Goal: Task Accomplishment & Management: Manage account settings

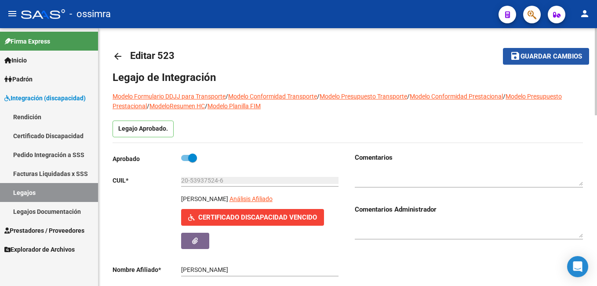
click at [552, 56] on span "Guardar cambios" at bounding box center [551, 57] width 62 height 8
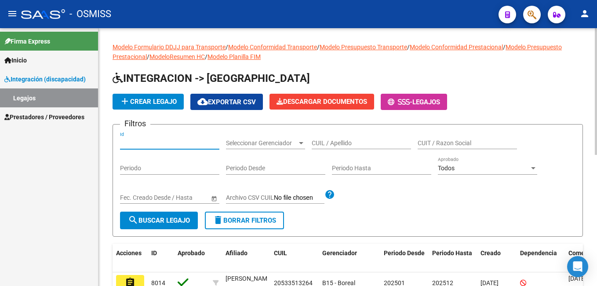
click at [165, 143] on input "Id" at bounding box center [169, 142] width 99 height 7
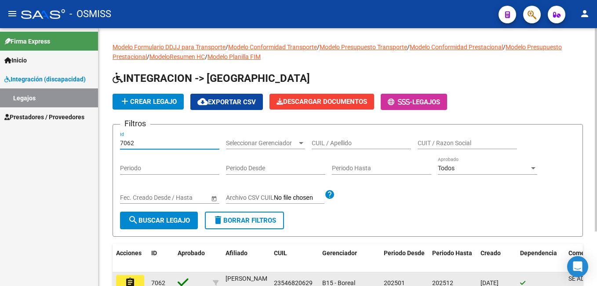
type input "7062"
click at [128, 278] on mat-icon "assignment" at bounding box center [130, 282] width 11 height 11
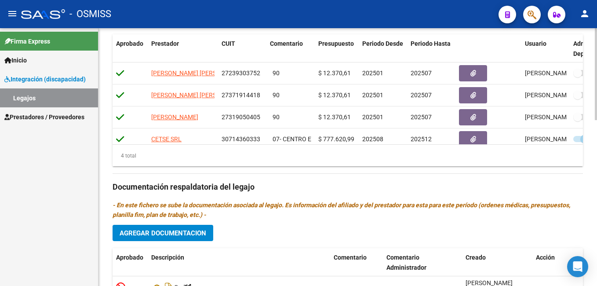
scroll to position [466, 0]
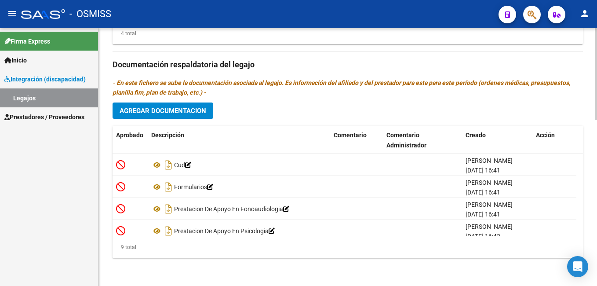
click at [596, 285] on html "menu - OSMISS person Firma Express Inicio Instructivos Contacto OS Integración …" at bounding box center [298, 143] width 597 height 286
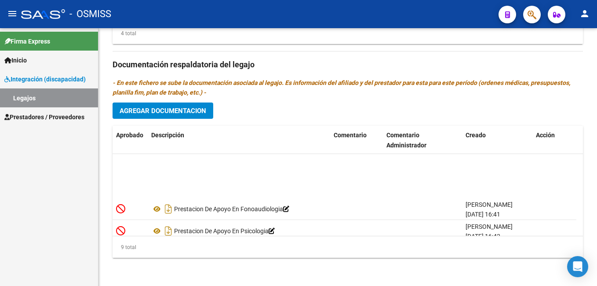
scroll to position [119, 0]
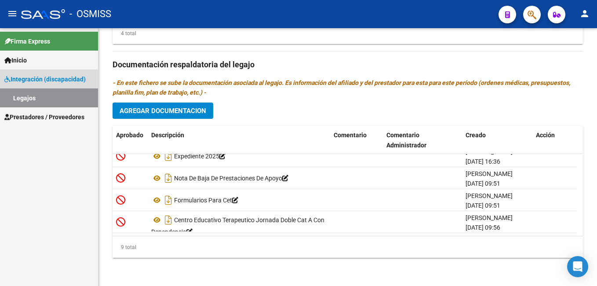
click at [32, 100] on link "Legajos" at bounding box center [49, 97] width 98 height 19
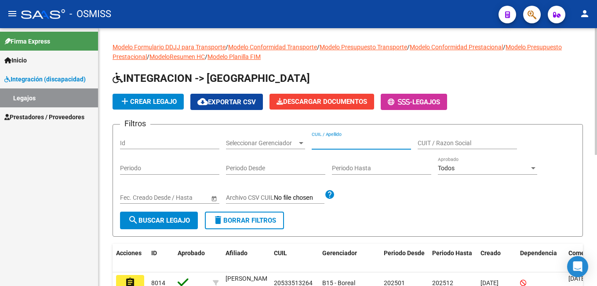
click at [324, 145] on input "CUIL / Apellido" at bounding box center [361, 142] width 99 height 7
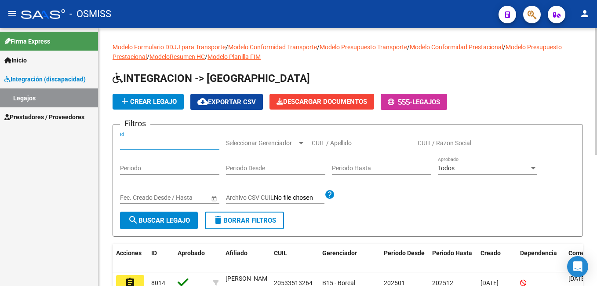
click at [181, 144] on input "Id" at bounding box center [169, 142] width 99 height 7
type input "8005"
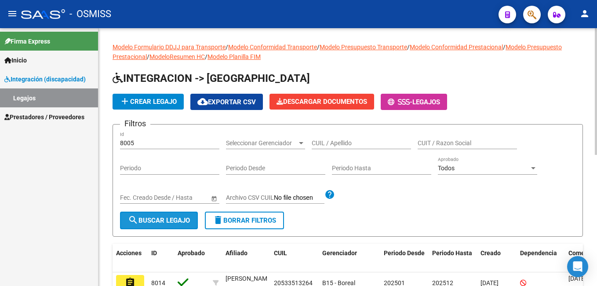
click at [153, 224] on span "search Buscar Legajo" at bounding box center [159, 220] width 62 height 8
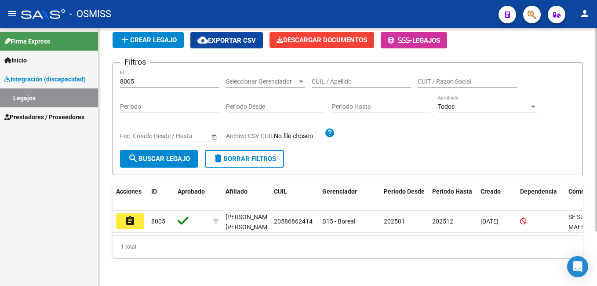
click at [596, 164] on html "menu - OSMISS person Firma Express Inicio Instructivos Contacto OS Integración …" at bounding box center [298, 143] width 597 height 286
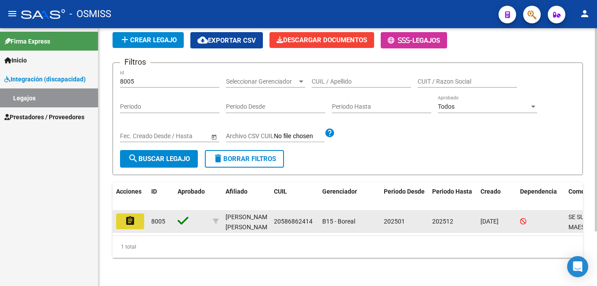
click at [137, 215] on button "assignment" at bounding box center [130, 221] width 28 height 16
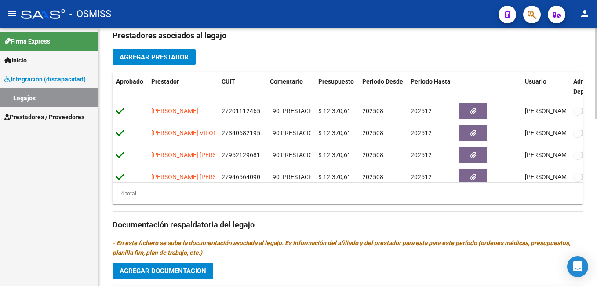
scroll to position [303, 0]
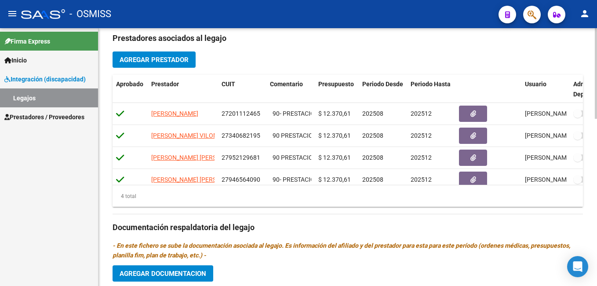
click at [589, 189] on div "arrow_back Editar 8005 save Guardar cambios Legajo de Integración Modelo Formul…" at bounding box center [348, 86] width 501 height 723
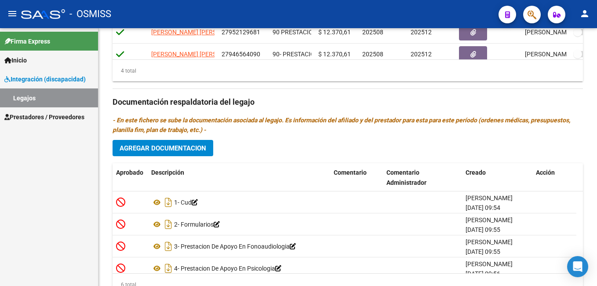
scroll to position [476, 0]
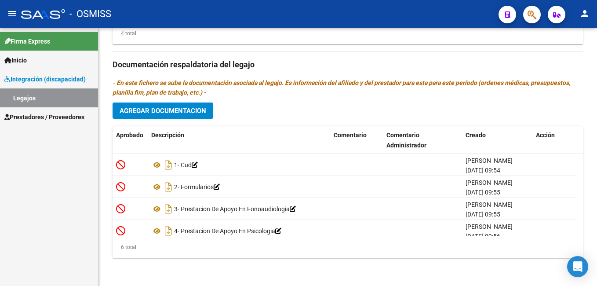
click at [596, 269] on html "menu - OSMISS person Firma Express Inicio Instructivos Contacto OS Integración …" at bounding box center [298, 143] width 597 height 286
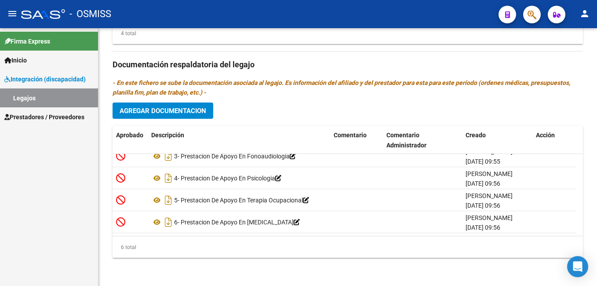
click at [596, 285] on html "menu - OSMISS person Firma Express Inicio Instructivos Contacto OS Integración …" at bounding box center [298, 143] width 597 height 286
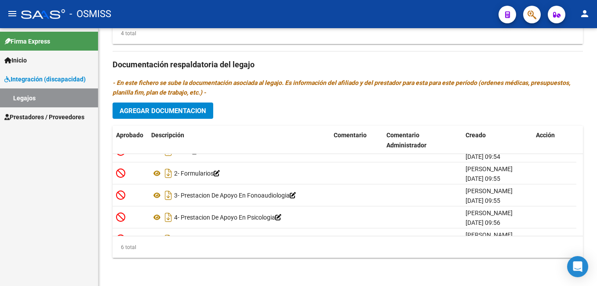
scroll to position [0, 0]
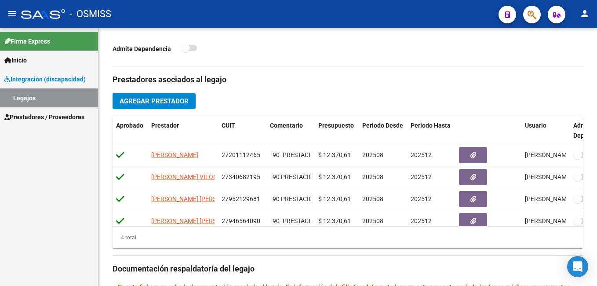
click at [589, 127] on div "arrow_back Editar 8005 save Guardar cambios Legajo de Integración Modelo Formul…" at bounding box center [348, 128] width 501 height 723
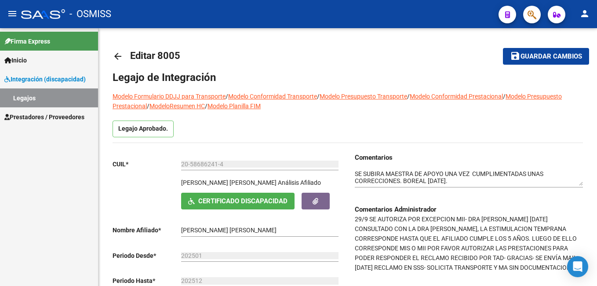
click at [596, 15] on html "menu - OSMISS person Firma Express Inicio Instructivos Contacto OS Integración …" at bounding box center [298, 143] width 597 height 286
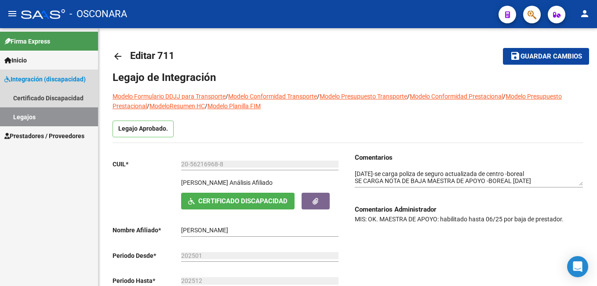
click at [53, 114] on link "Legajos" at bounding box center [49, 116] width 98 height 19
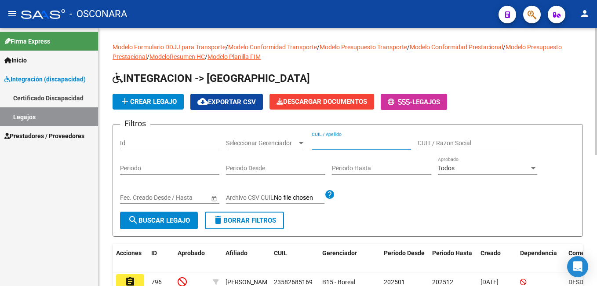
click at [373, 142] on input "CUIL / Apellido" at bounding box center [361, 142] width 99 height 7
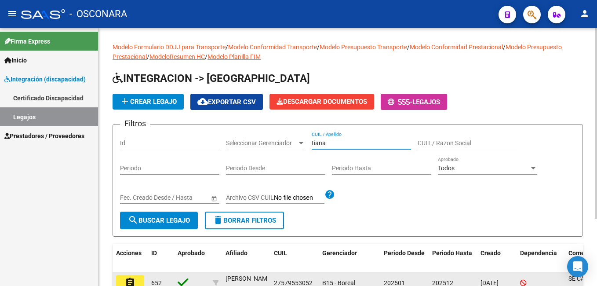
type input "tiana"
click at [137, 281] on button "assignment" at bounding box center [130, 283] width 28 height 16
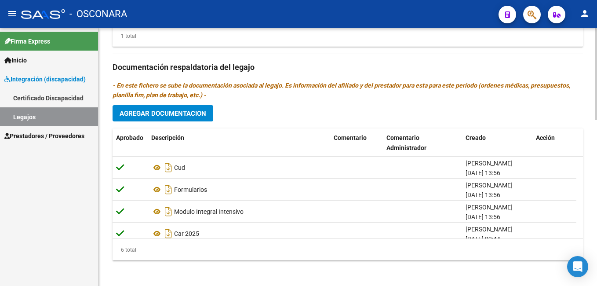
scroll to position [466, 0]
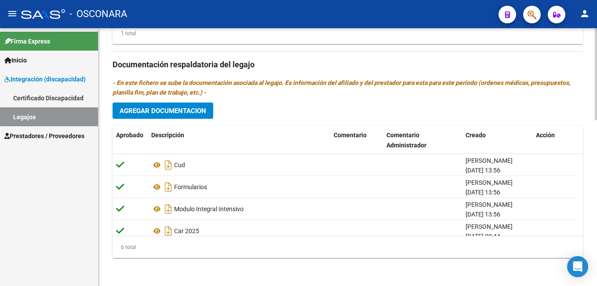
click at [596, 285] on html "menu - OSCONARA person Firma Express Inicio Instructivos Contacto OS Integració…" at bounding box center [298, 143] width 597 height 286
